Goal: Task Accomplishment & Management: Complete application form

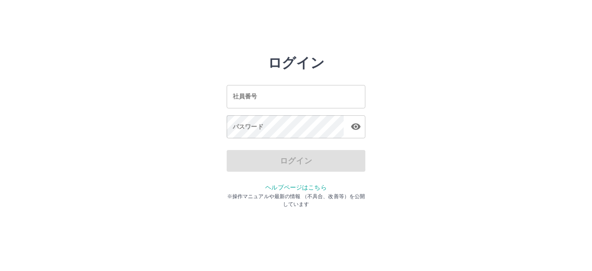
click at [300, 108] on div "社員番号 社員番号 パスワード パスワード" at bounding box center [296, 110] width 139 height 78
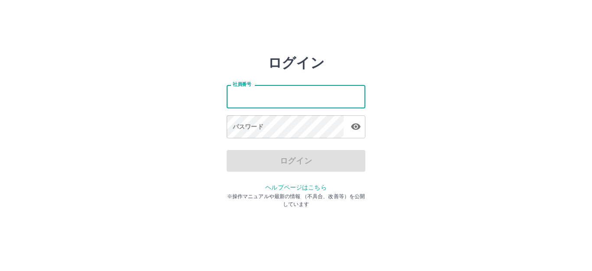
drag, startPoint x: 300, startPoint y: 103, endPoint x: 298, endPoint y: 99, distance: 4.5
click at [299, 103] on input "社員番号" at bounding box center [296, 96] width 139 height 23
type input "*******"
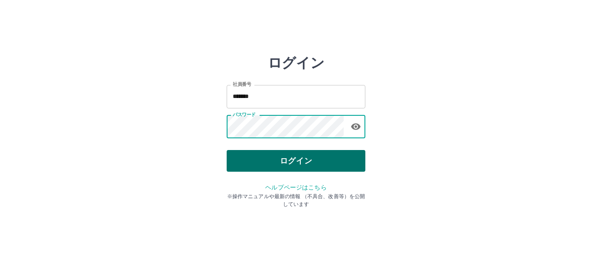
click at [310, 156] on button "ログイン" at bounding box center [296, 161] width 139 height 22
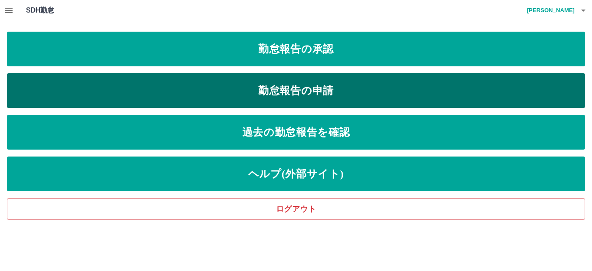
click at [297, 95] on link "勤怠報告の申請" at bounding box center [296, 90] width 578 height 35
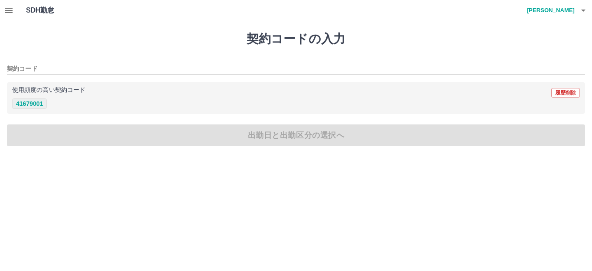
click at [38, 104] on button "41679001" at bounding box center [29, 103] width 35 height 10
type input "********"
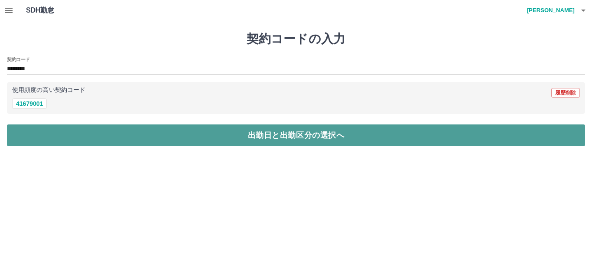
click at [243, 129] on button "出勤日と出勤区分の選択へ" at bounding box center [296, 135] width 578 height 22
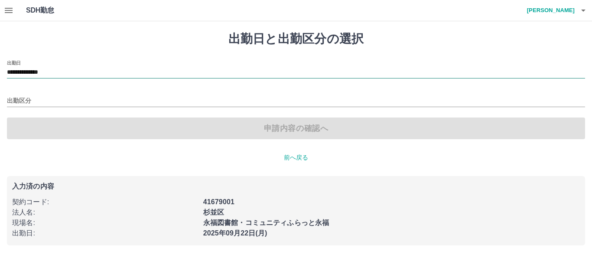
click at [64, 69] on input "**********" at bounding box center [296, 72] width 578 height 11
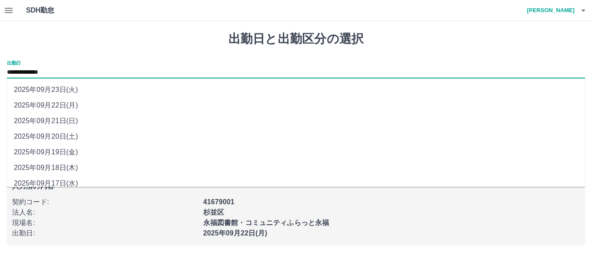
click at [70, 135] on li "2025年09月20日(土)" at bounding box center [296, 137] width 578 height 16
type input "**********"
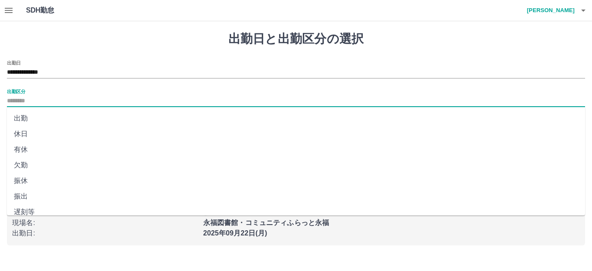
click at [72, 97] on input "出勤区分" at bounding box center [296, 101] width 578 height 11
click at [56, 117] on li "出勤" at bounding box center [296, 118] width 578 height 16
type input "**"
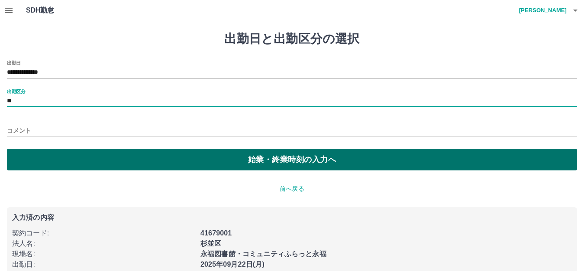
click at [225, 161] on button "始業・終業時刻の入力へ" at bounding box center [292, 160] width 571 height 22
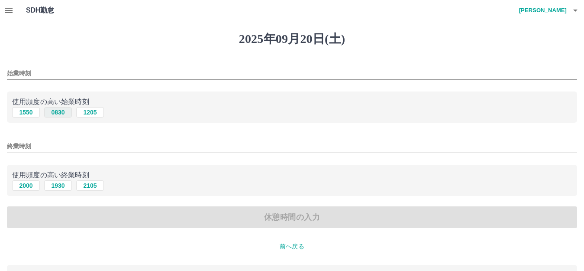
click at [58, 112] on button "0830" at bounding box center [58, 112] width 28 height 10
type input "****"
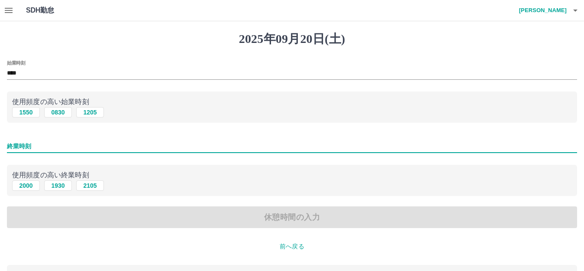
click at [45, 148] on input "終業時刻" at bounding box center [292, 146] width 571 height 13
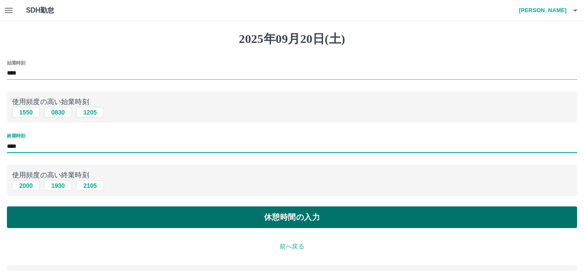
type input "****"
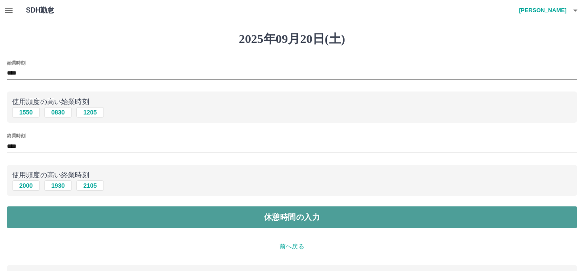
click at [292, 221] on button "休憩時間の入力" at bounding box center [292, 217] width 571 height 22
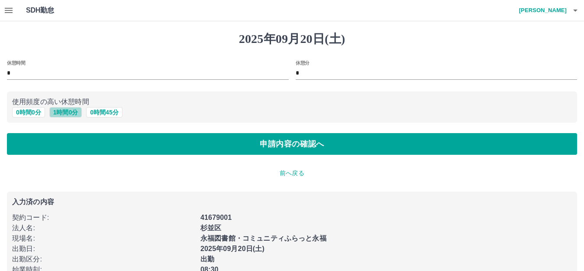
click at [76, 113] on button "1 時間 0 分" at bounding box center [65, 112] width 33 height 10
type input "*"
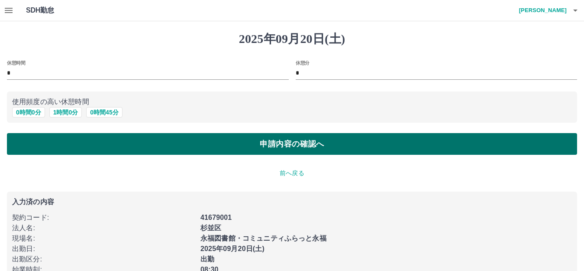
click at [214, 136] on button "申請内容の確認へ" at bounding box center [292, 144] width 571 height 22
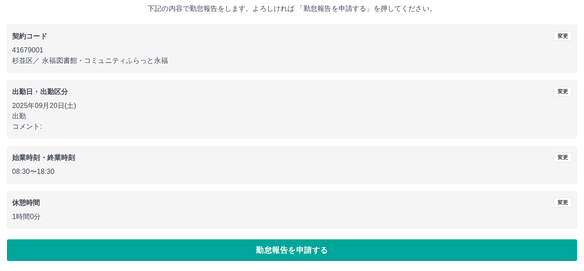
scroll to position [54, 0]
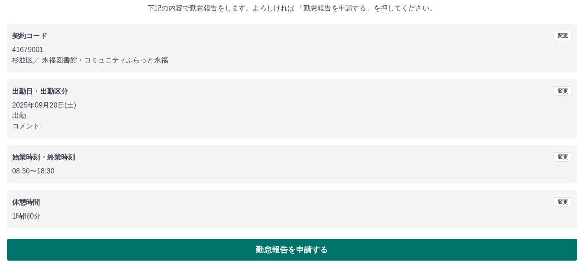
click at [280, 241] on button "勤怠報告を申請する" at bounding box center [292, 250] width 571 height 22
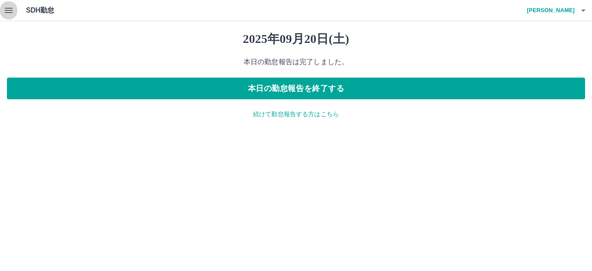
click at [10, 9] on icon "button" at bounding box center [8, 10] width 10 height 10
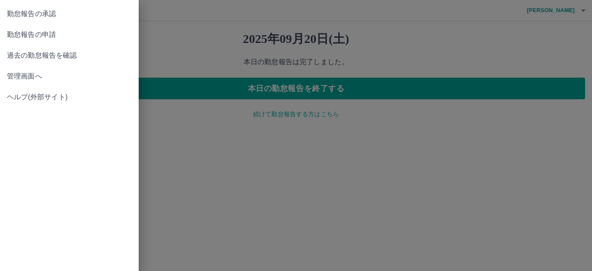
click at [343, 84] on div at bounding box center [296, 135] width 592 height 271
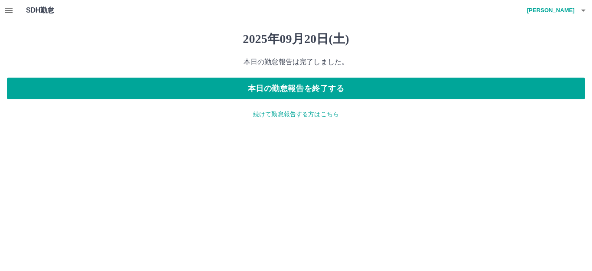
click at [310, 115] on p "続けて勤怠報告する方はこちら" at bounding box center [296, 114] width 578 height 9
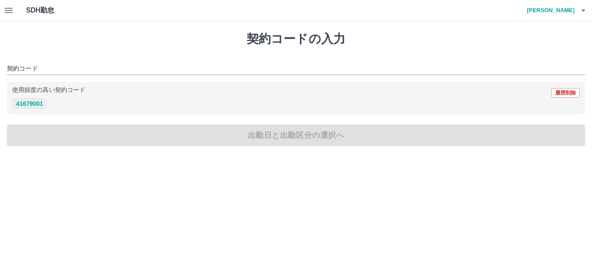
click at [36, 102] on button "41679001" at bounding box center [29, 103] width 35 height 10
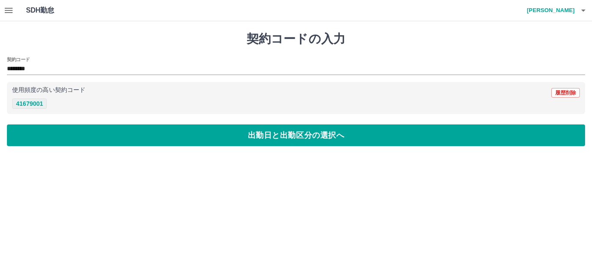
type input "********"
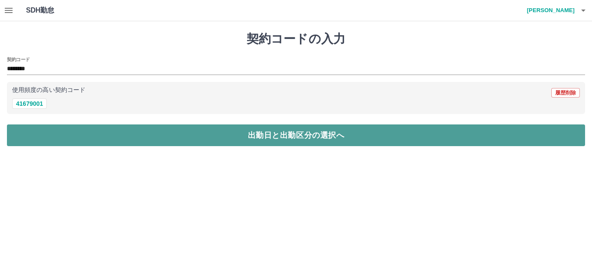
click at [276, 138] on button "出勤日と出勤区分の選択へ" at bounding box center [296, 135] width 578 height 22
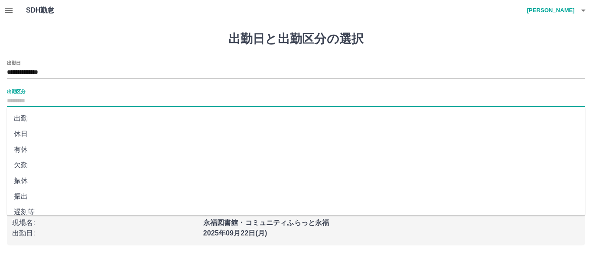
click at [43, 102] on input "出勤区分" at bounding box center [296, 101] width 578 height 11
click at [34, 115] on li "出勤" at bounding box center [296, 118] width 578 height 16
type input "**"
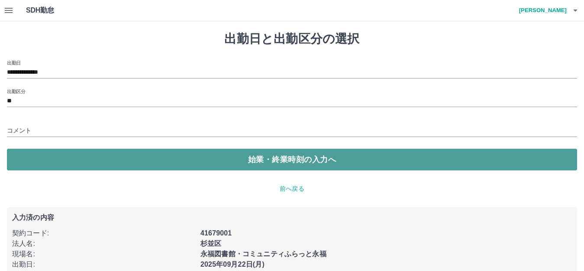
click at [302, 163] on button "始業・終業時刻の入力へ" at bounding box center [292, 160] width 571 height 22
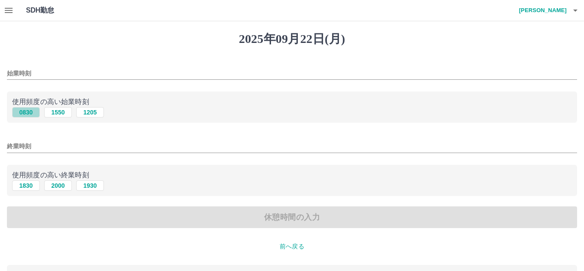
click at [34, 110] on button "0830" at bounding box center [26, 112] width 28 height 10
type input "****"
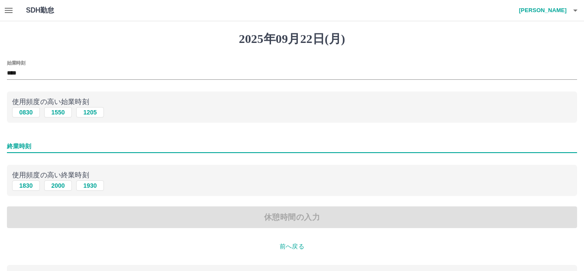
click at [40, 150] on input "終業時刻" at bounding box center [292, 146] width 571 height 13
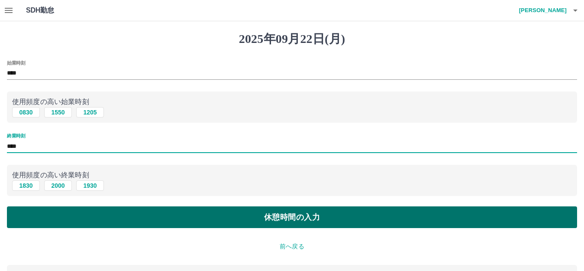
type input "****"
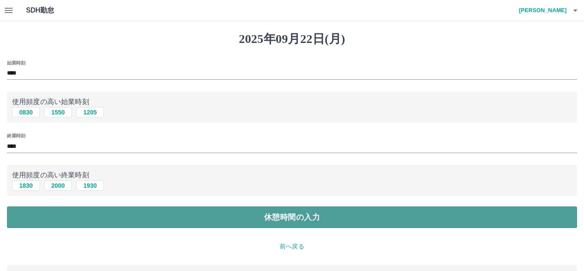
click at [262, 219] on button "休憩時間の入力" at bounding box center [292, 217] width 571 height 22
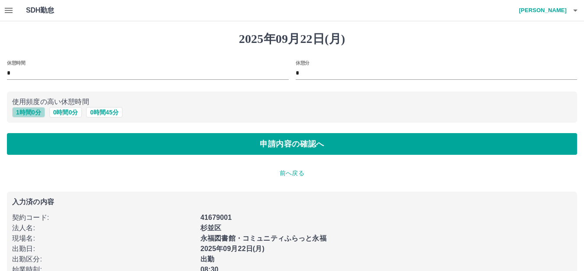
click at [27, 113] on button "1 時間 0 分" at bounding box center [28, 112] width 33 height 10
type input "*"
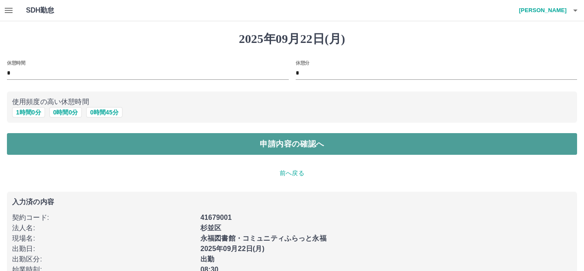
click at [326, 145] on button "申請内容の確認へ" at bounding box center [292, 144] width 571 height 22
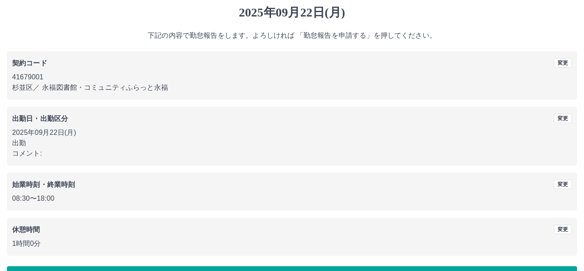
scroll to position [54, 0]
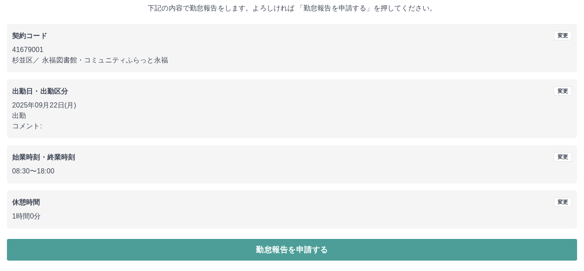
click at [301, 243] on button "勤怠報告を申請する" at bounding box center [292, 250] width 571 height 22
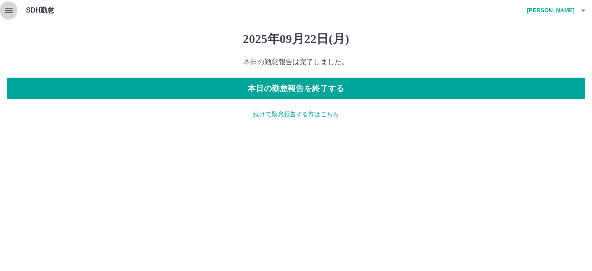
click at [8, 10] on icon "button" at bounding box center [8, 10] width 10 height 10
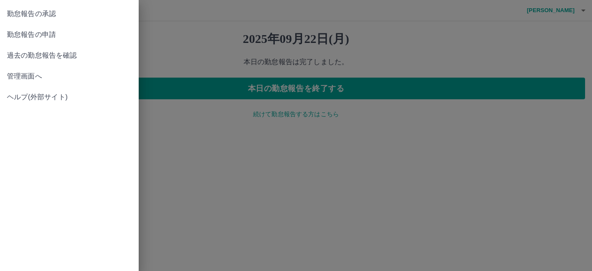
click at [31, 33] on span "勤怠報告の申請" at bounding box center [69, 34] width 125 height 10
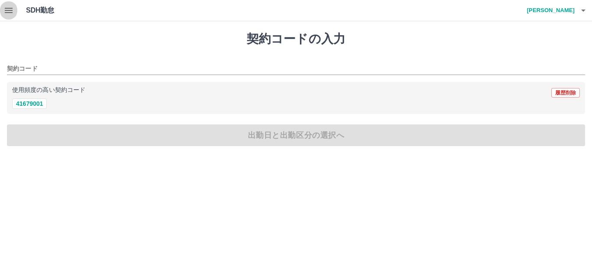
click at [12, 9] on icon "button" at bounding box center [9, 10] width 8 height 5
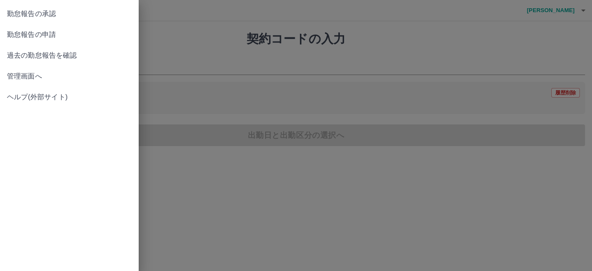
click at [34, 18] on span "勤怠報告の承認" at bounding box center [69, 14] width 125 height 10
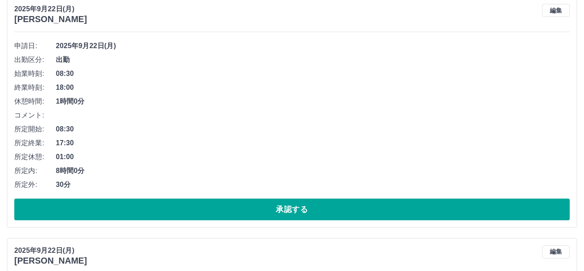
scroll to position [693, 0]
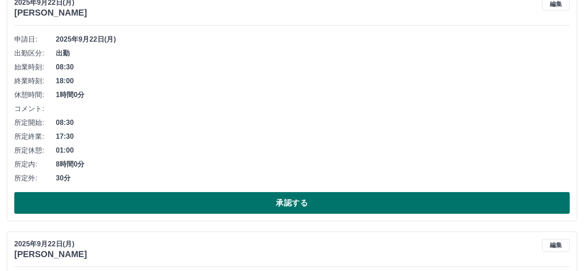
click at [286, 206] on button "承認する" at bounding box center [292, 203] width 556 height 22
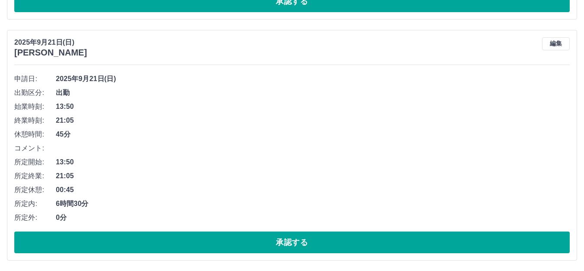
scroll to position [4892, 0]
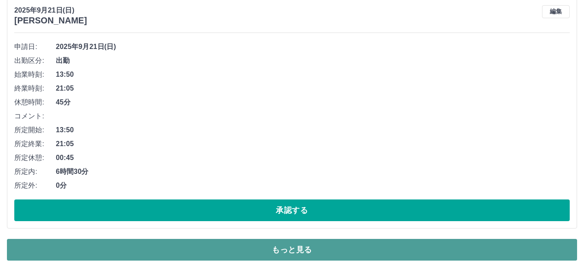
click at [256, 246] on button "もっと見る" at bounding box center [292, 250] width 571 height 22
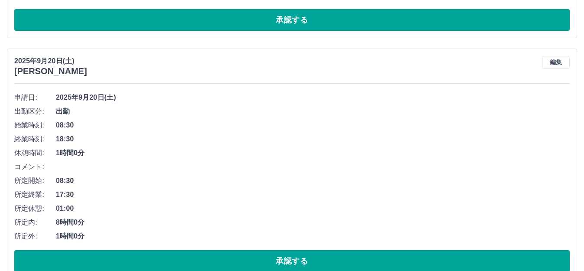
scroll to position [6904, 0]
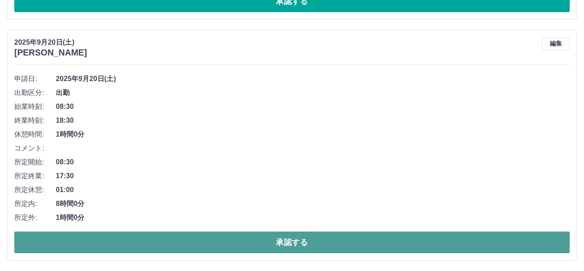
click at [260, 234] on button "承認する" at bounding box center [292, 242] width 556 height 22
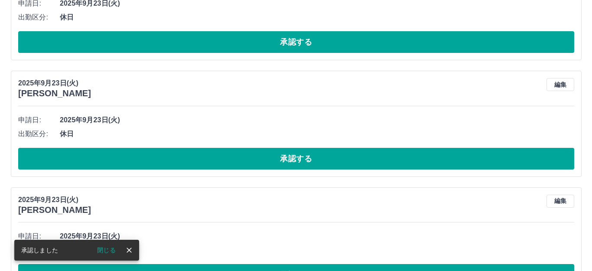
scroll to position [0, 0]
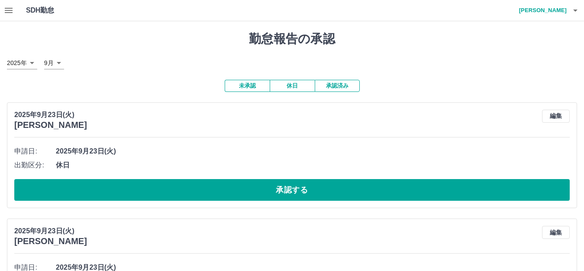
click at [5, 9] on icon "button" at bounding box center [8, 10] width 10 height 10
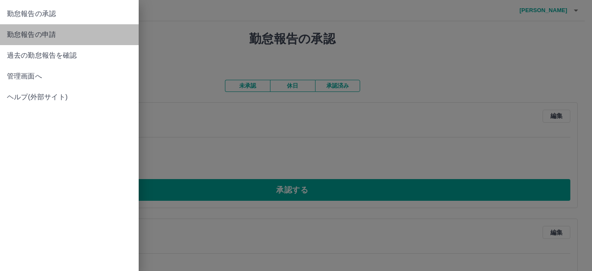
click at [19, 31] on span "勤怠報告の申請" at bounding box center [69, 34] width 125 height 10
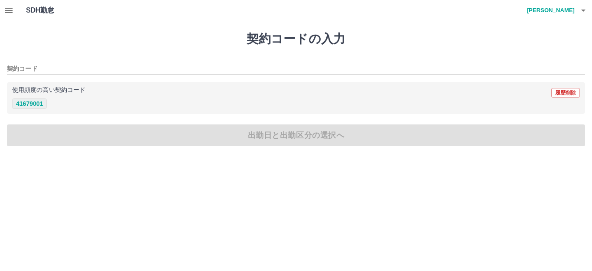
click at [34, 103] on button "41679001" at bounding box center [29, 103] width 35 height 10
type input "********"
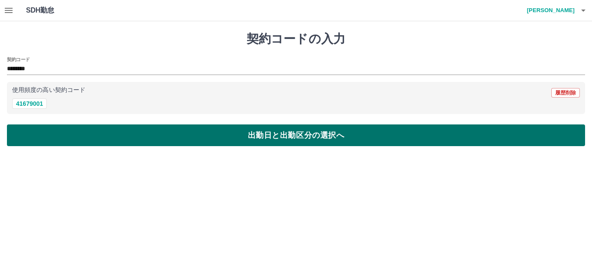
click at [202, 140] on button "出勤日と出勤区分の選択へ" at bounding box center [296, 135] width 578 height 22
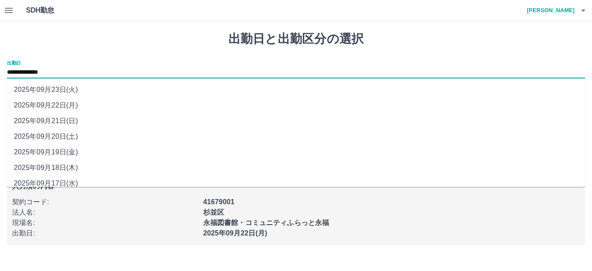
click at [68, 71] on input "**********" at bounding box center [296, 72] width 578 height 11
click at [69, 118] on li "2025年09月21日(日)" at bounding box center [296, 121] width 578 height 16
type input "**********"
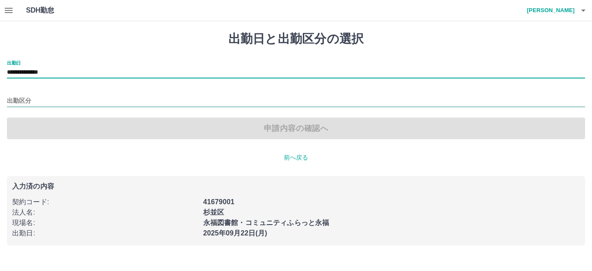
click at [52, 97] on input "出勤区分" at bounding box center [296, 101] width 578 height 11
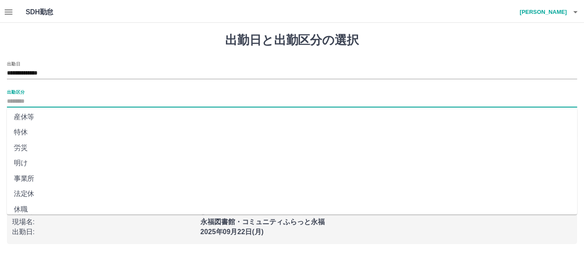
scroll to position [179, 0]
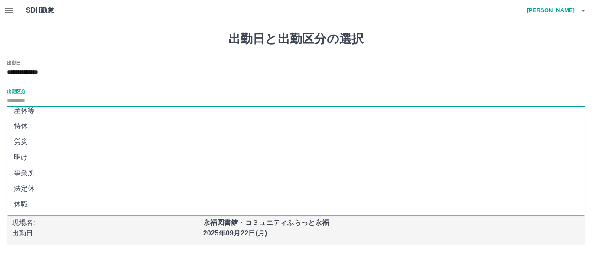
click at [40, 190] on li "法定休" at bounding box center [296, 189] width 578 height 16
type input "***"
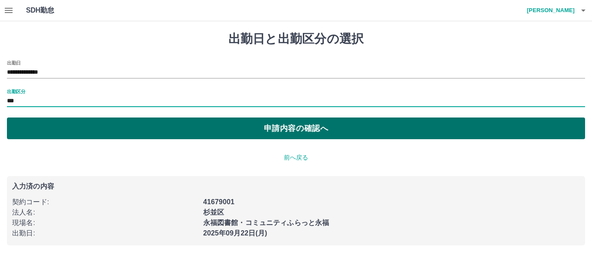
click at [239, 127] on button "申請内容の確認へ" at bounding box center [296, 128] width 578 height 22
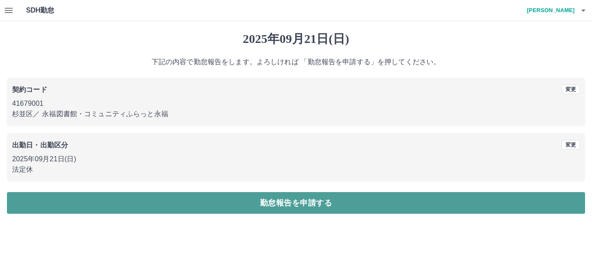
click at [284, 208] on button "勤怠報告を申請する" at bounding box center [296, 203] width 578 height 22
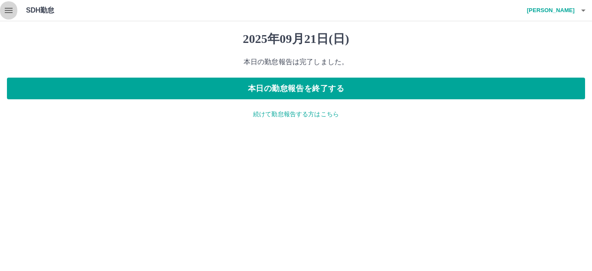
click at [8, 10] on icon "button" at bounding box center [8, 10] width 10 height 10
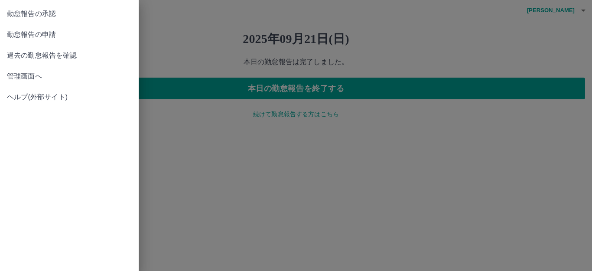
click at [19, 13] on span "勤怠報告の承認" at bounding box center [69, 14] width 125 height 10
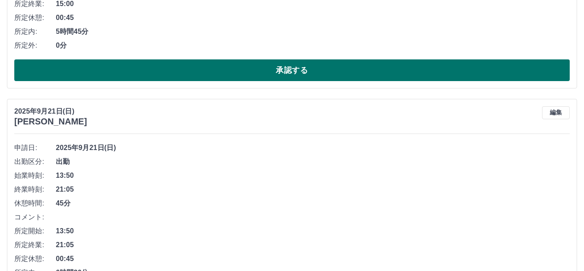
scroll to position [4892, 0]
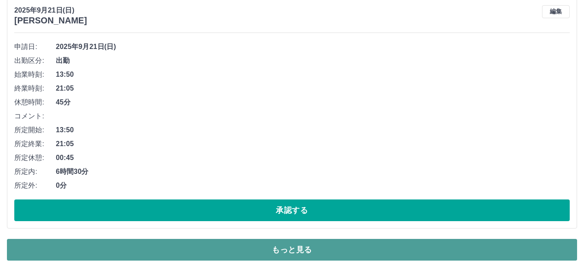
click at [391, 253] on button "もっと見る" at bounding box center [292, 250] width 571 height 22
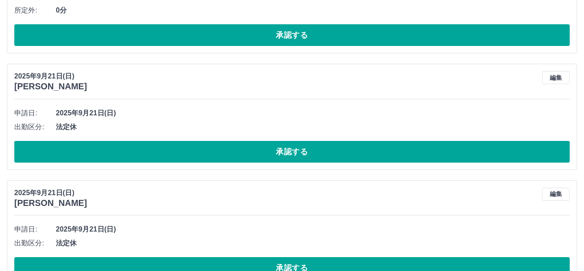
scroll to position [6755, 0]
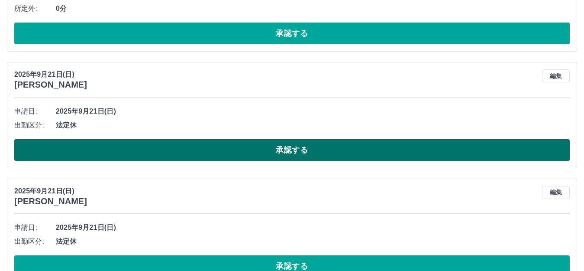
click at [302, 149] on button "承認する" at bounding box center [292, 150] width 556 height 22
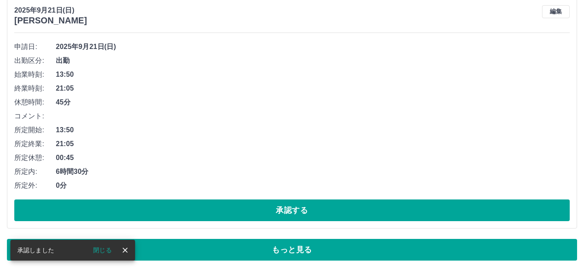
scroll to position [4892, 0]
